Goal: Find specific page/section: Find specific page/section

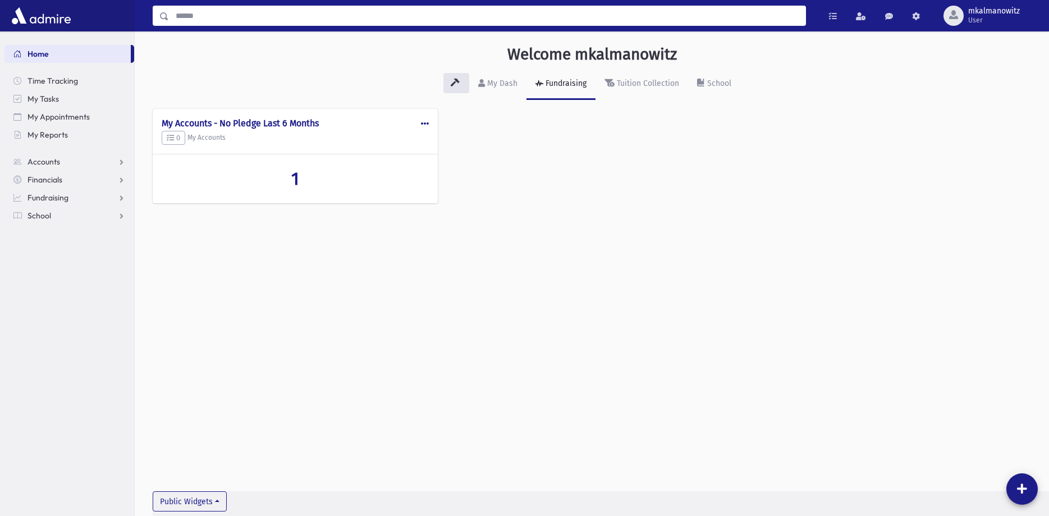
click at [465, 16] on input "Search" at bounding box center [487, 16] width 637 height 20
type input "****"
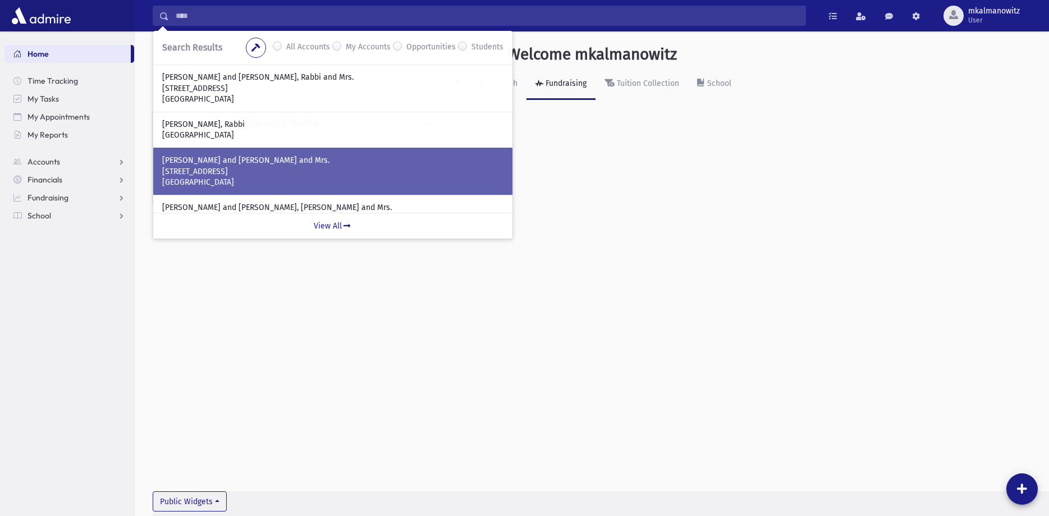
click at [316, 166] on p "[STREET_ADDRESS]" at bounding box center [332, 171] width 341 height 11
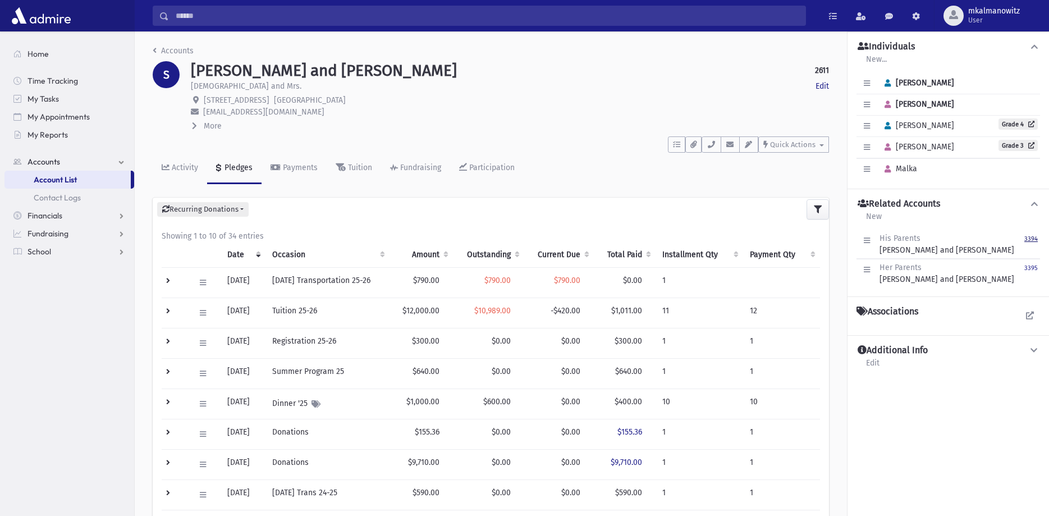
click at [1035, 240] on small "3394" at bounding box center [1031, 238] width 13 height 7
